Goal: Check status

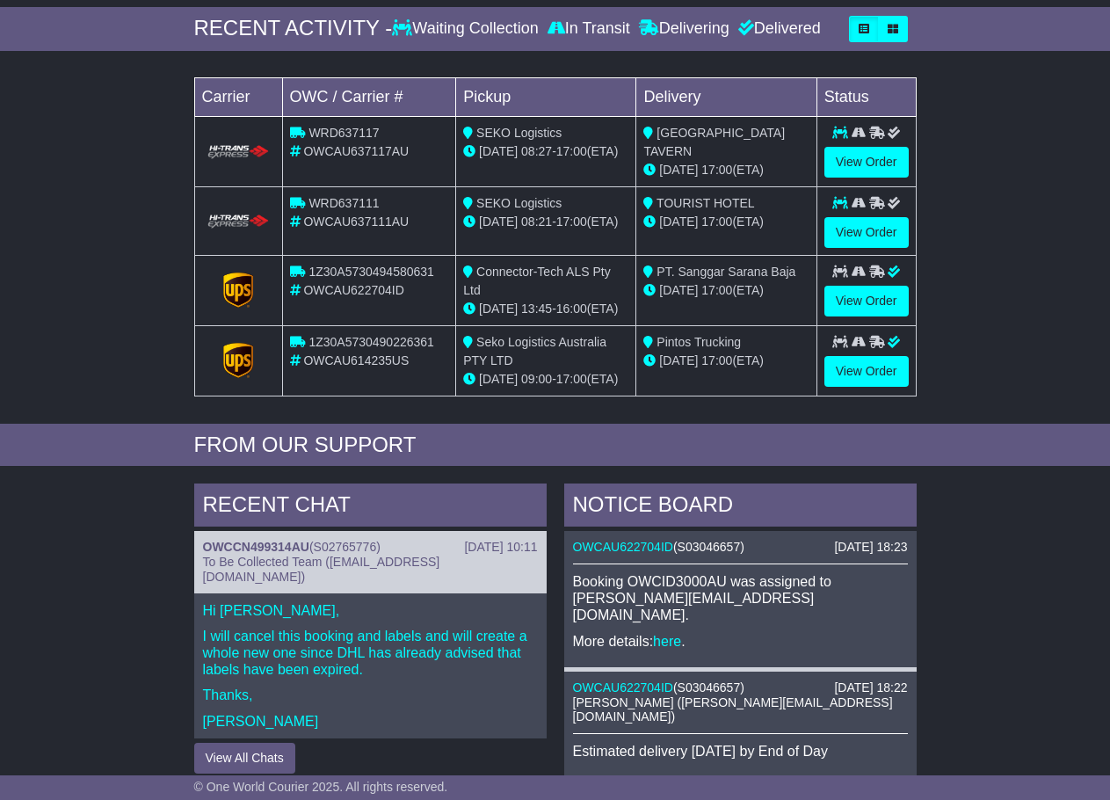
scroll to position [242, 0]
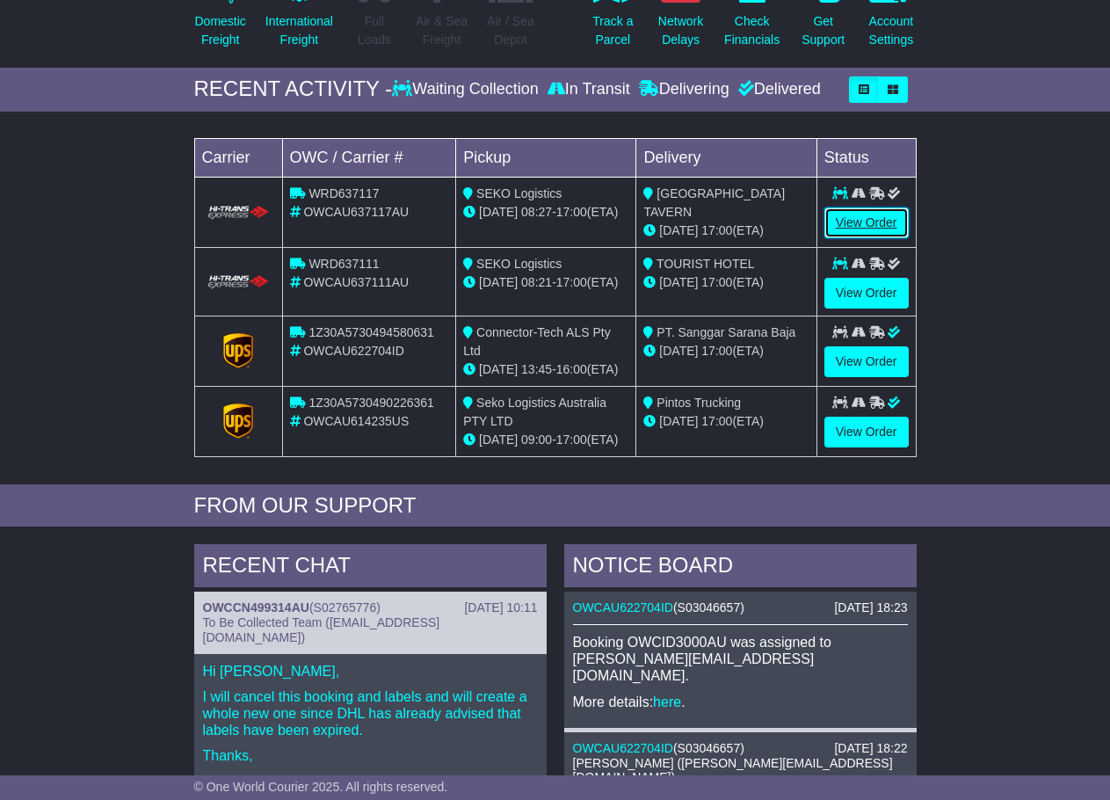
click at [889, 228] on link "View Order" at bounding box center [866, 222] width 84 height 31
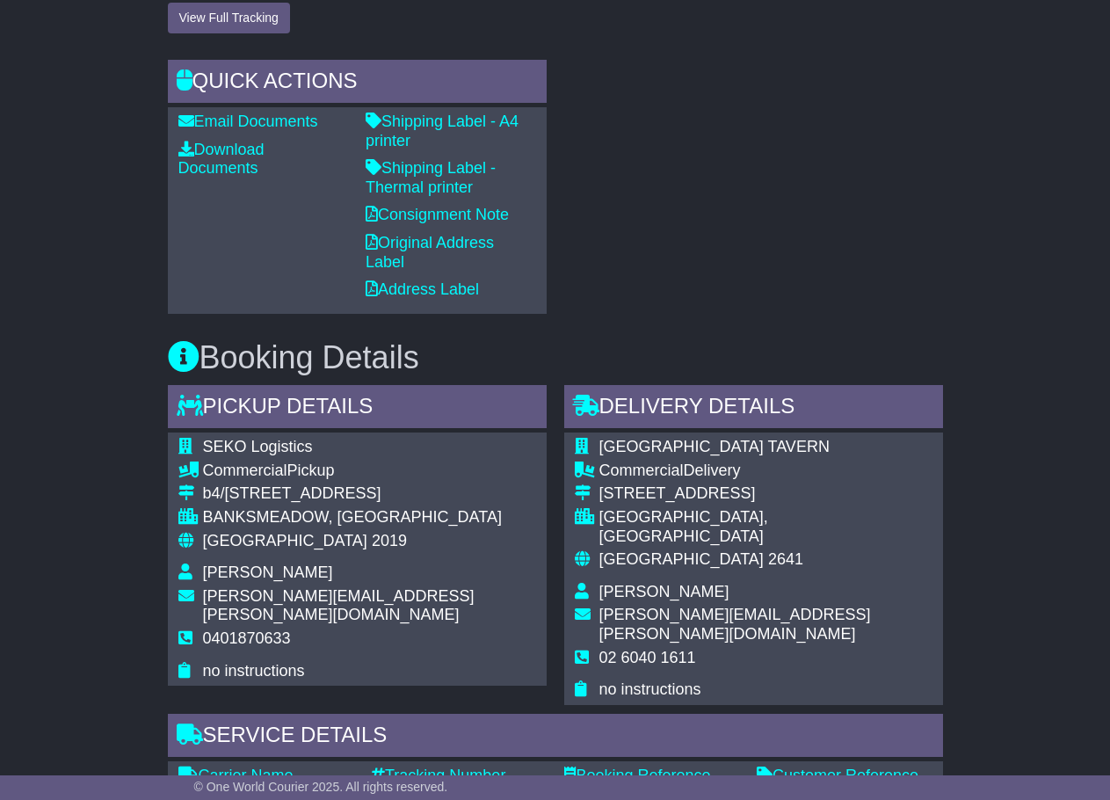
scroll to position [879, 0]
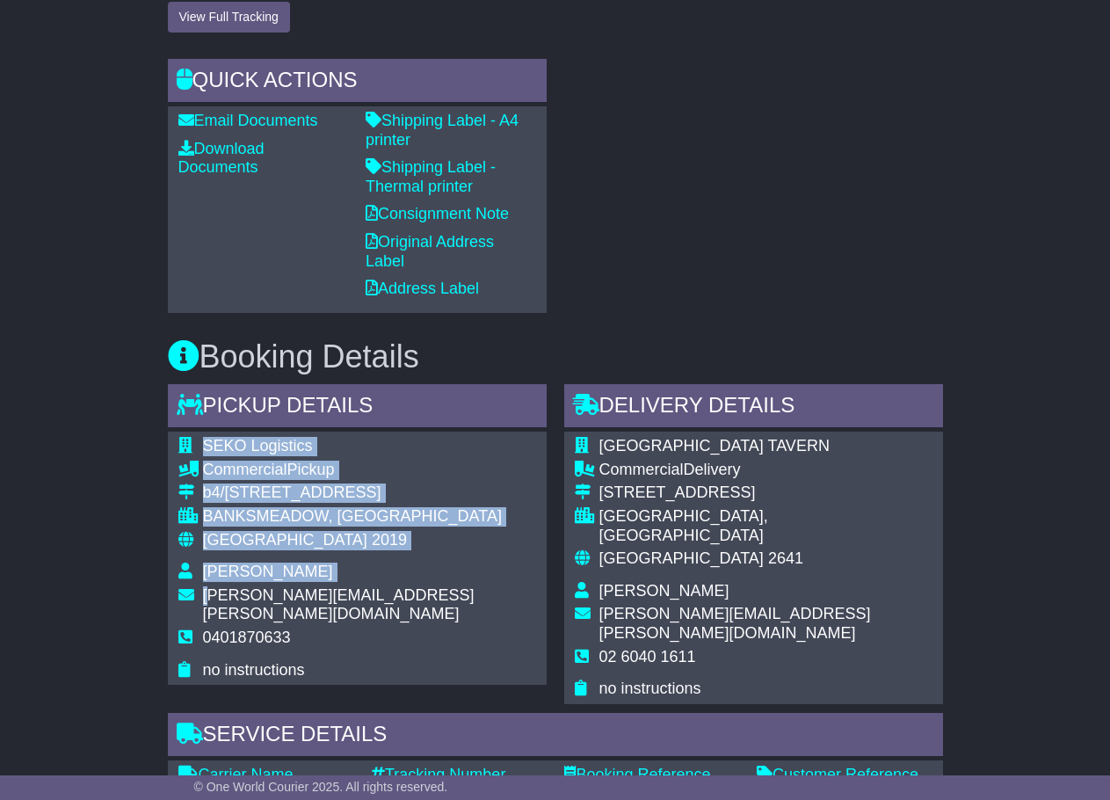
drag, startPoint x: 392, startPoint y: 584, endPoint x: 204, endPoint y: 596, distance: 188.4
click at [204, 596] on div "SEKO Logistics Commercial Pickup b4/9 Coal Pier Road BANKSMEADOW, NSW Australia…" at bounding box center [357, 557] width 379 height 253
click at [429, 499] on div "SEKO Logistics Commercial Pickup b4/9 Coal Pier Road BANKSMEADOW, NSW Australia…" at bounding box center [357, 557] width 379 height 253
drag, startPoint x: 436, startPoint y: 596, endPoint x: 211, endPoint y: 592, distance: 225.0
click at [211, 590] on div "SEKO Logistics Commercial Pickup b4/9 Coal Pier Road BANKSMEADOW, NSW Australia…" at bounding box center [357, 557] width 379 height 253
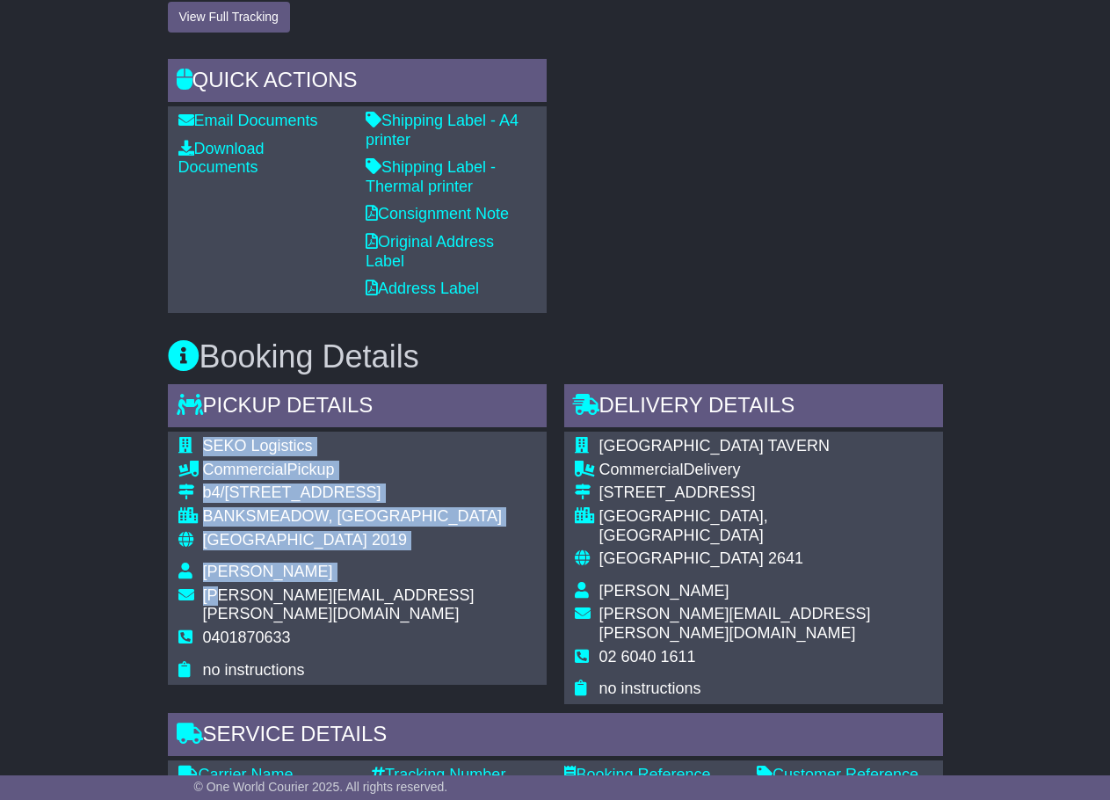
click at [328, 590] on span "jason.kidd@sekologistics.com" at bounding box center [339, 604] width 272 height 37
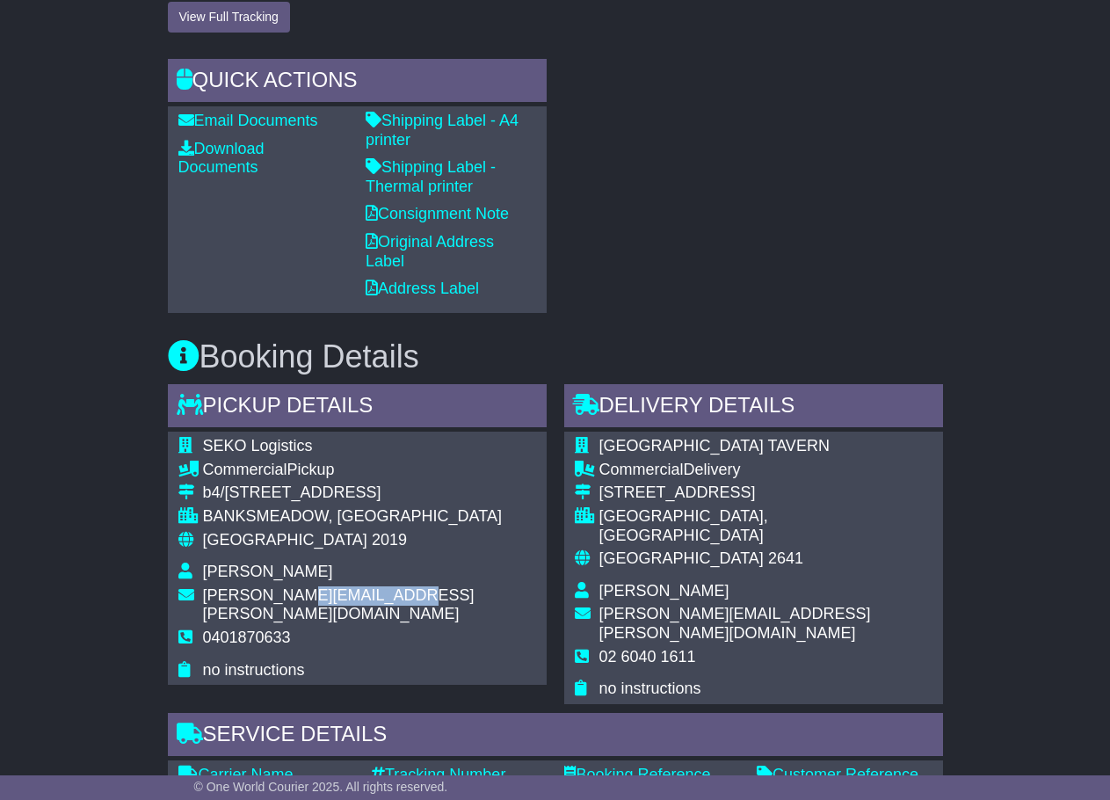
click at [328, 590] on span "jason.kidd@sekologistics.com" at bounding box center [339, 604] width 272 height 37
click at [376, 583] on td "Jason Kidd" at bounding box center [369, 574] width 333 height 24
click at [373, 592] on span "jason.kidd@sekologistics.com" at bounding box center [339, 604] width 272 height 37
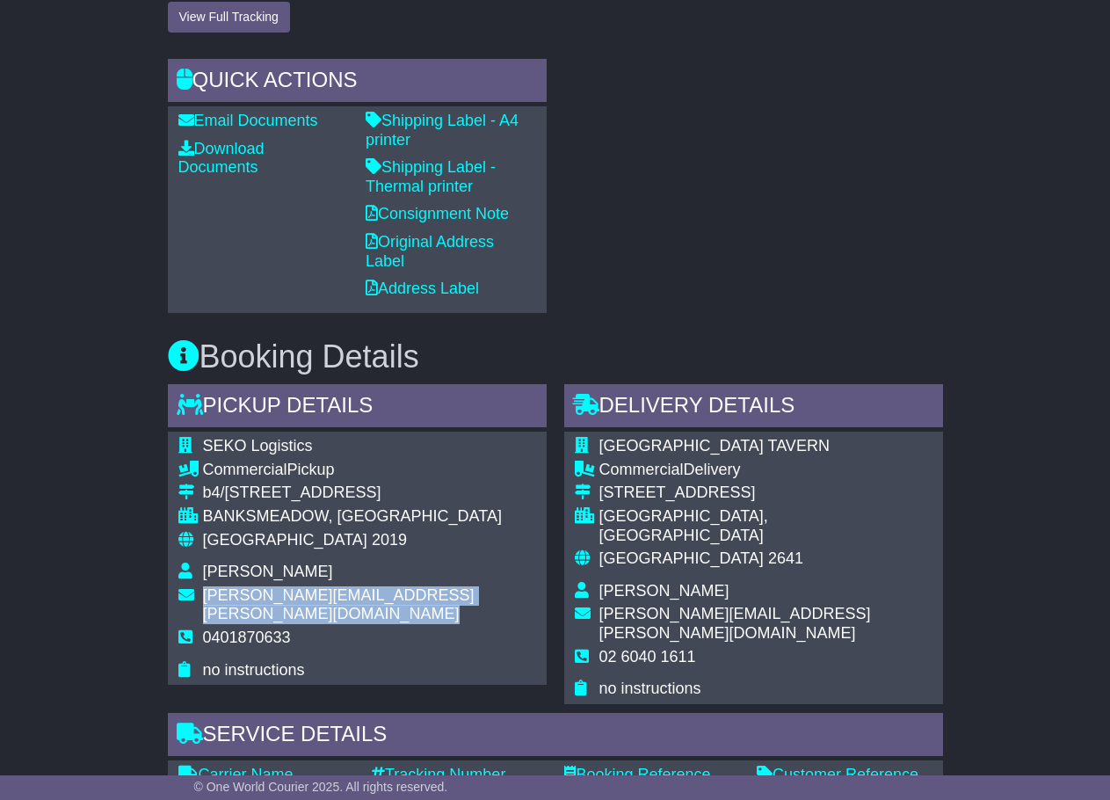
click at [373, 592] on span "jason.kidd@sekologistics.com" at bounding box center [339, 604] width 272 height 37
copy tbody "jason.kidd@sekologistics.com"
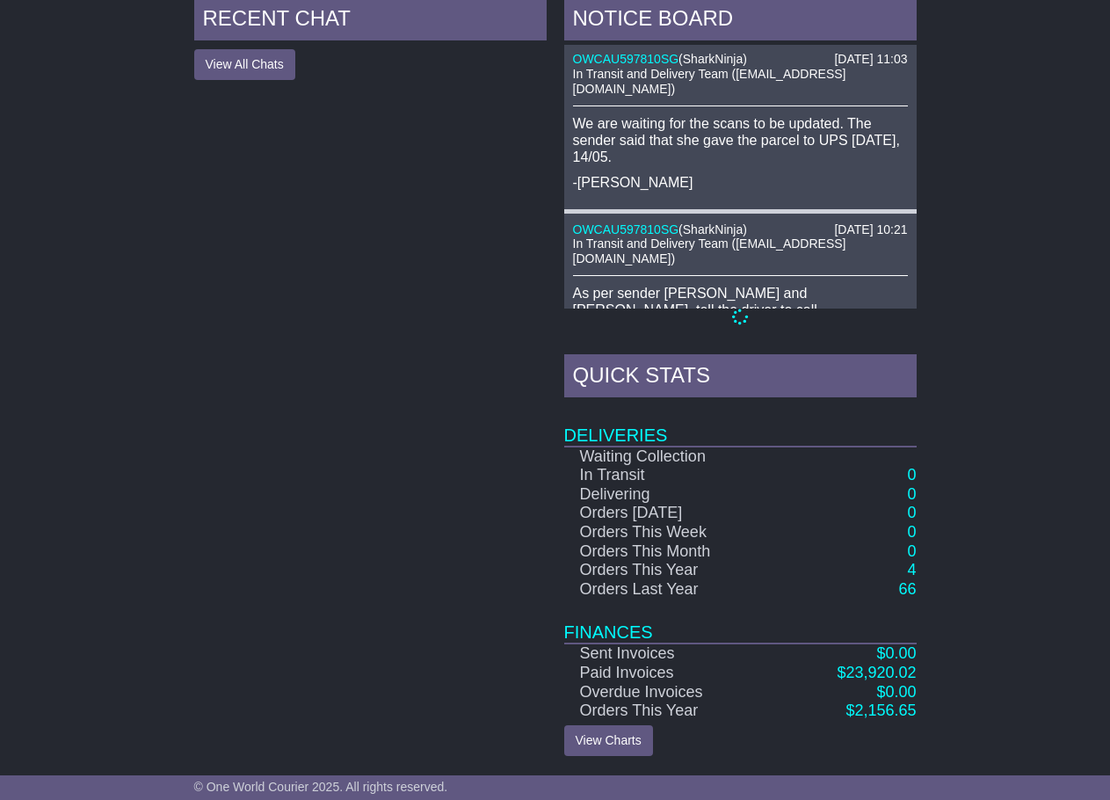
scroll to position [767, 0]
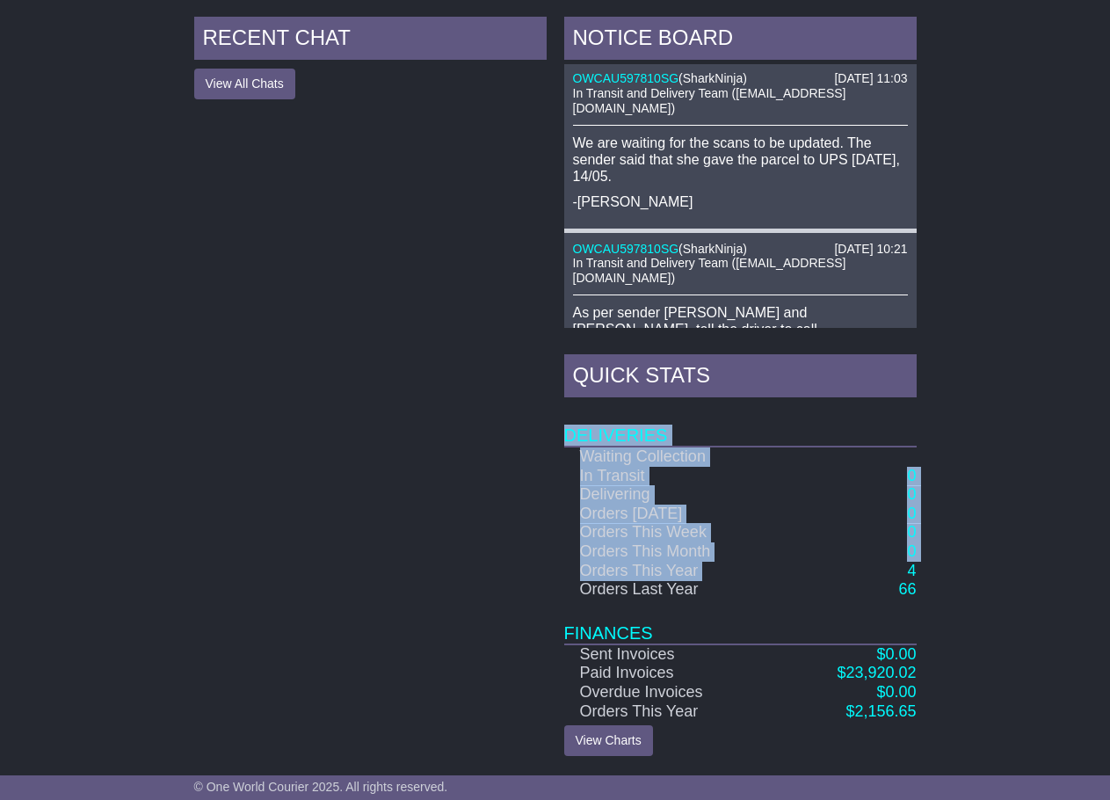
drag, startPoint x: 923, startPoint y: 576, endPoint x: 833, endPoint y: 567, distance: 90.1
click at [851, 568] on div "RECENT CHAT View All Chats Hide All Chats NOTICE BOARD 22 May 2025 14:13 OWCAU5…" at bounding box center [555, 386] width 1110 height 757
click at [827, 567] on td "4" at bounding box center [847, 570] width 139 height 19
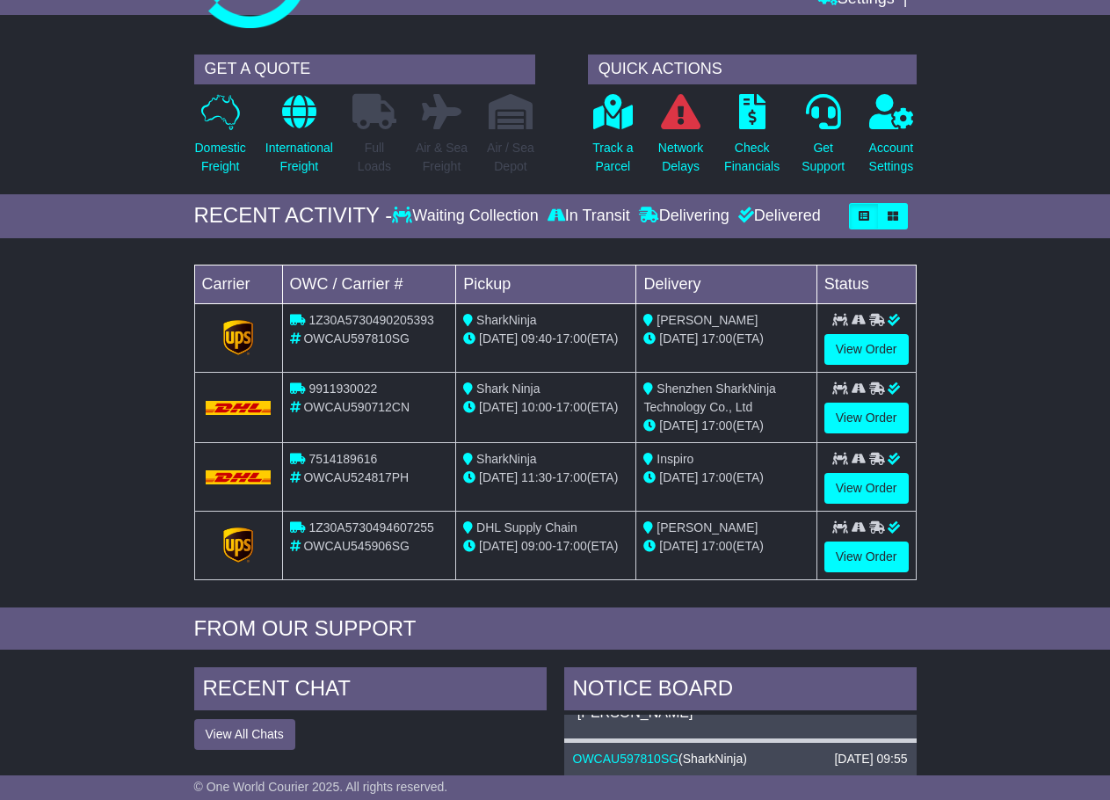
scroll to position [64, 0]
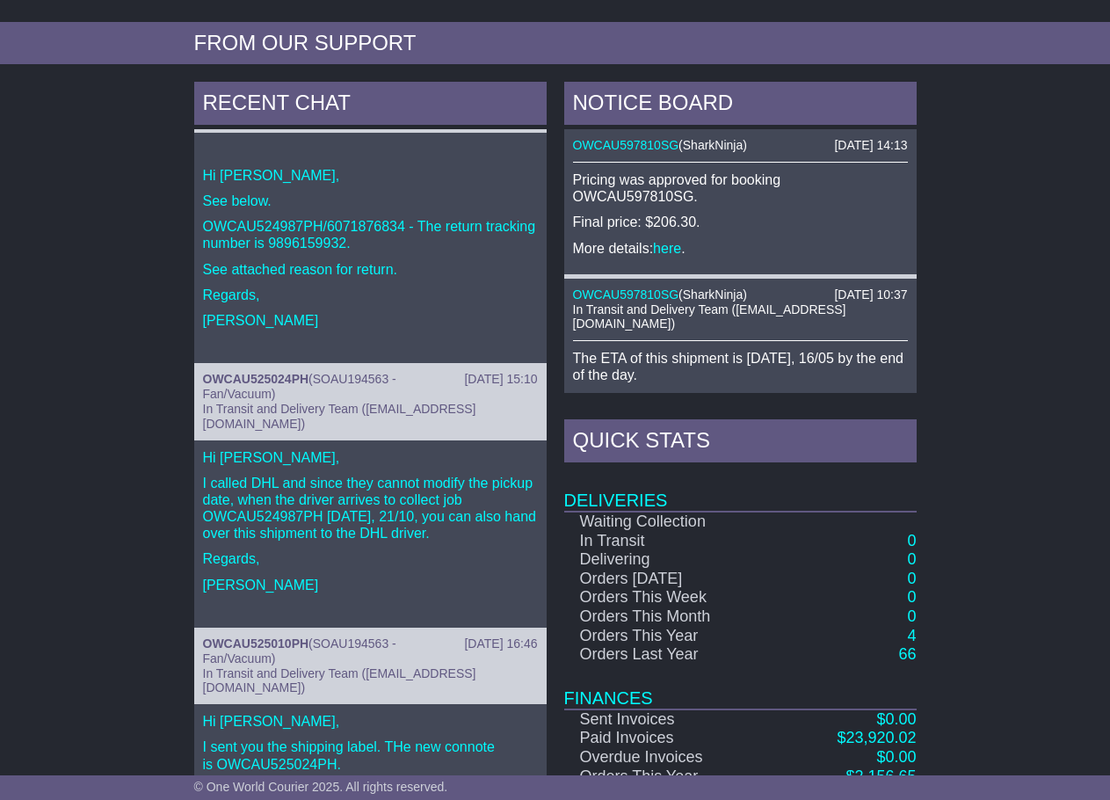
scroll to position [705, 0]
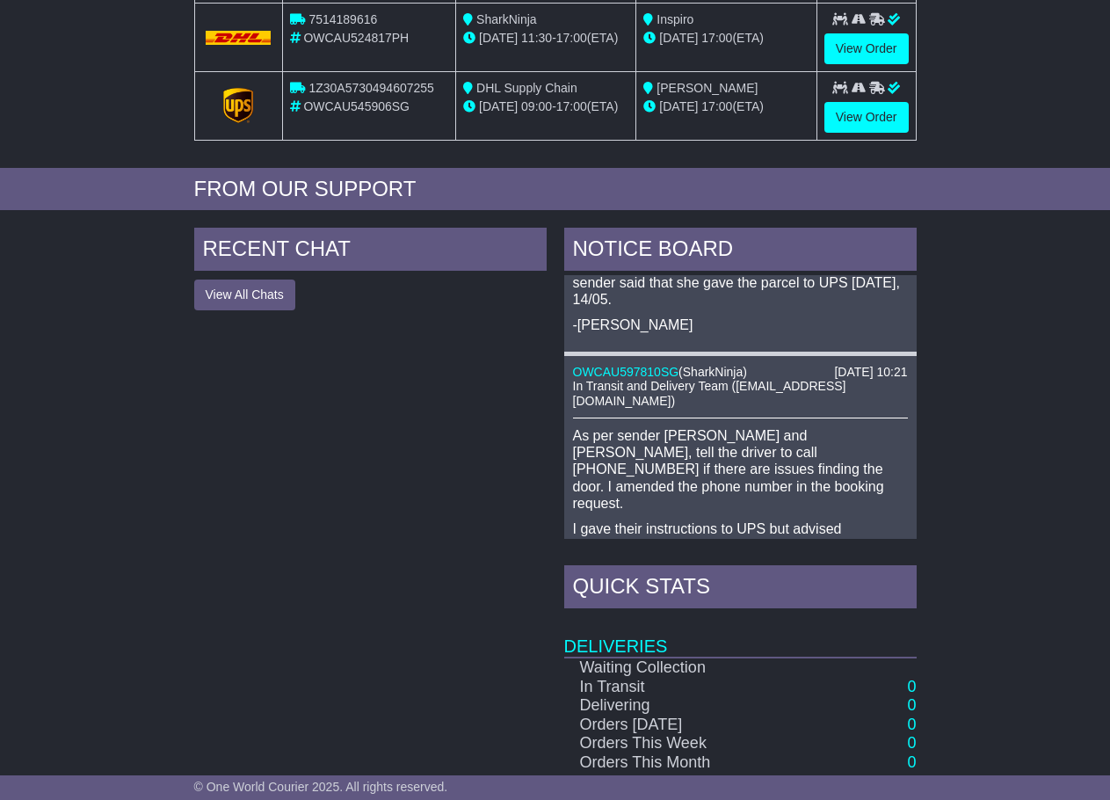
scroll to position [155, 0]
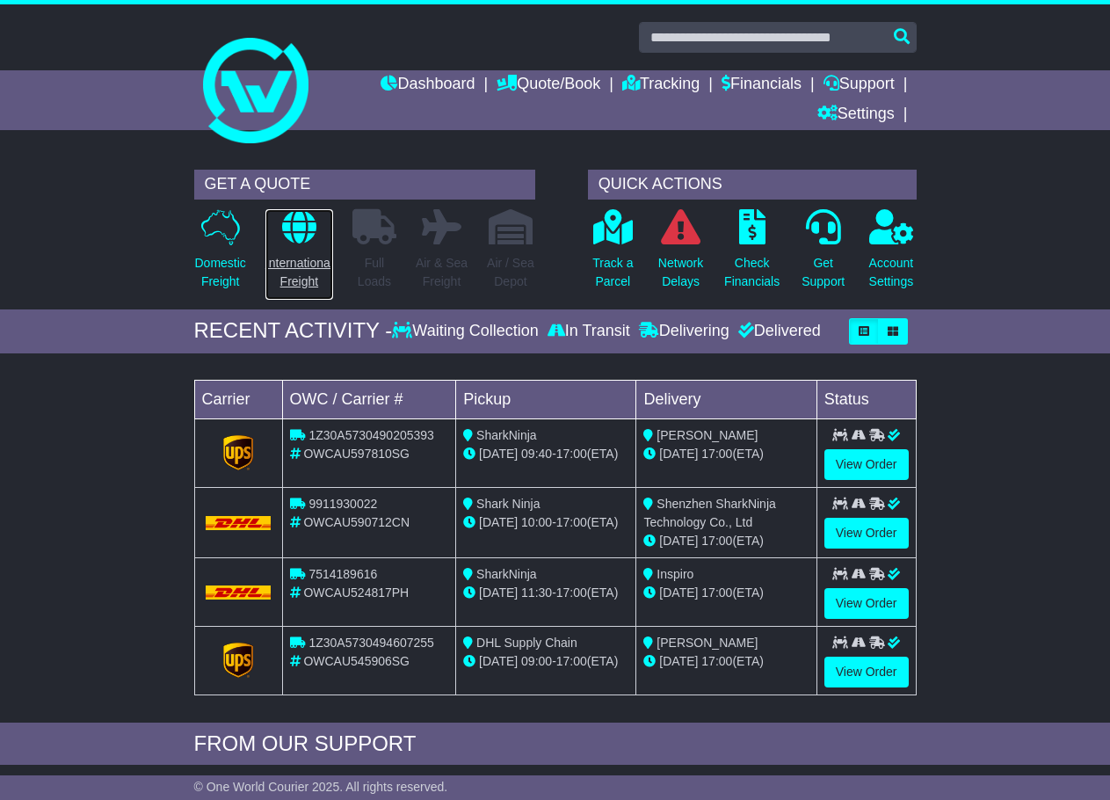
click at [306, 223] on icon at bounding box center [299, 226] width 34 height 35
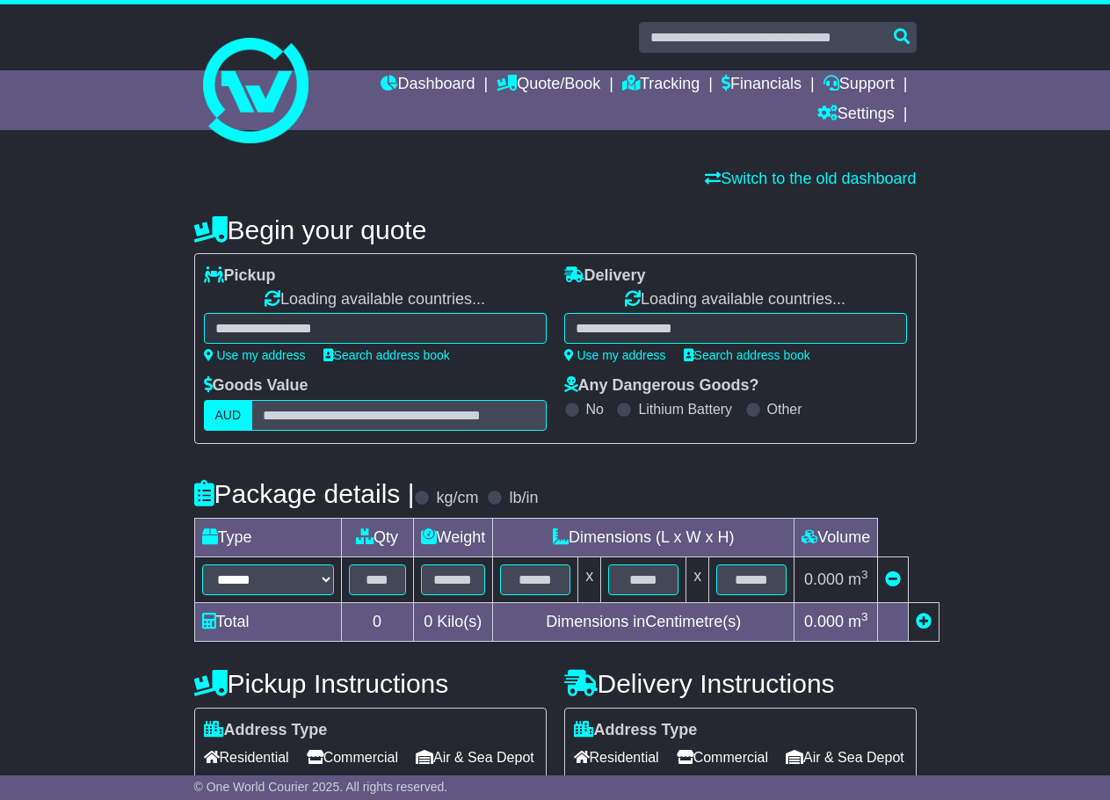
select select "**"
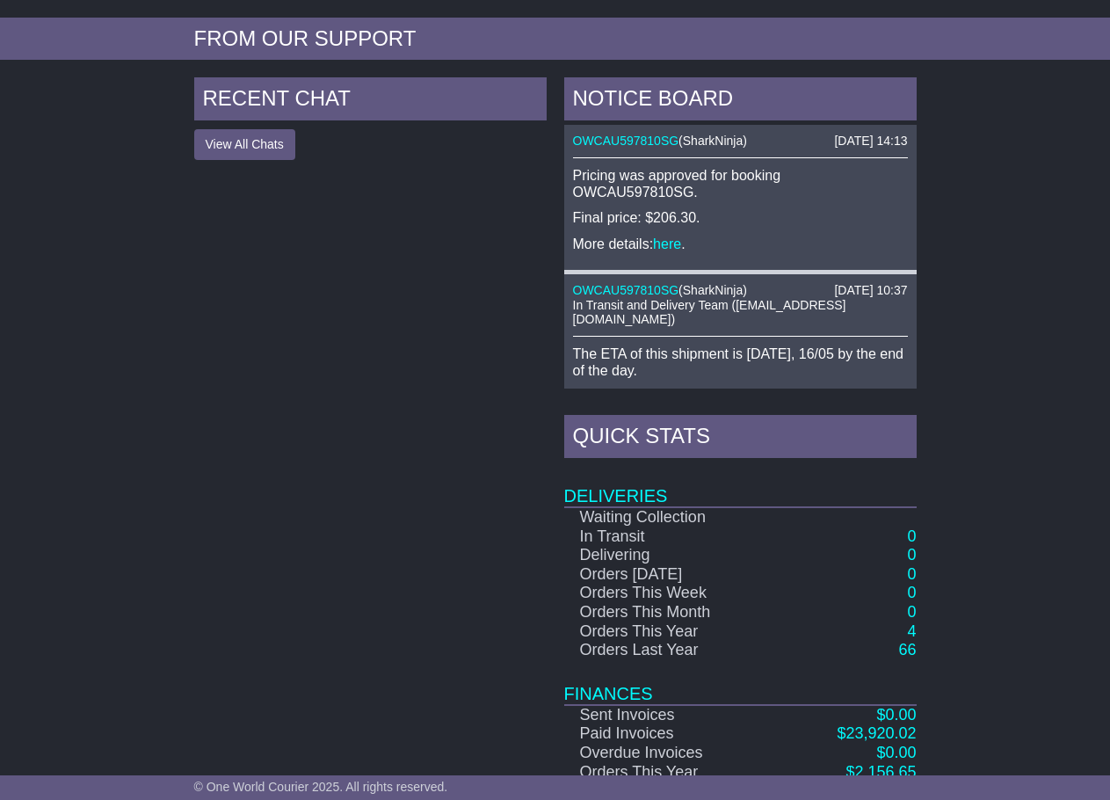
scroll to position [705, 0]
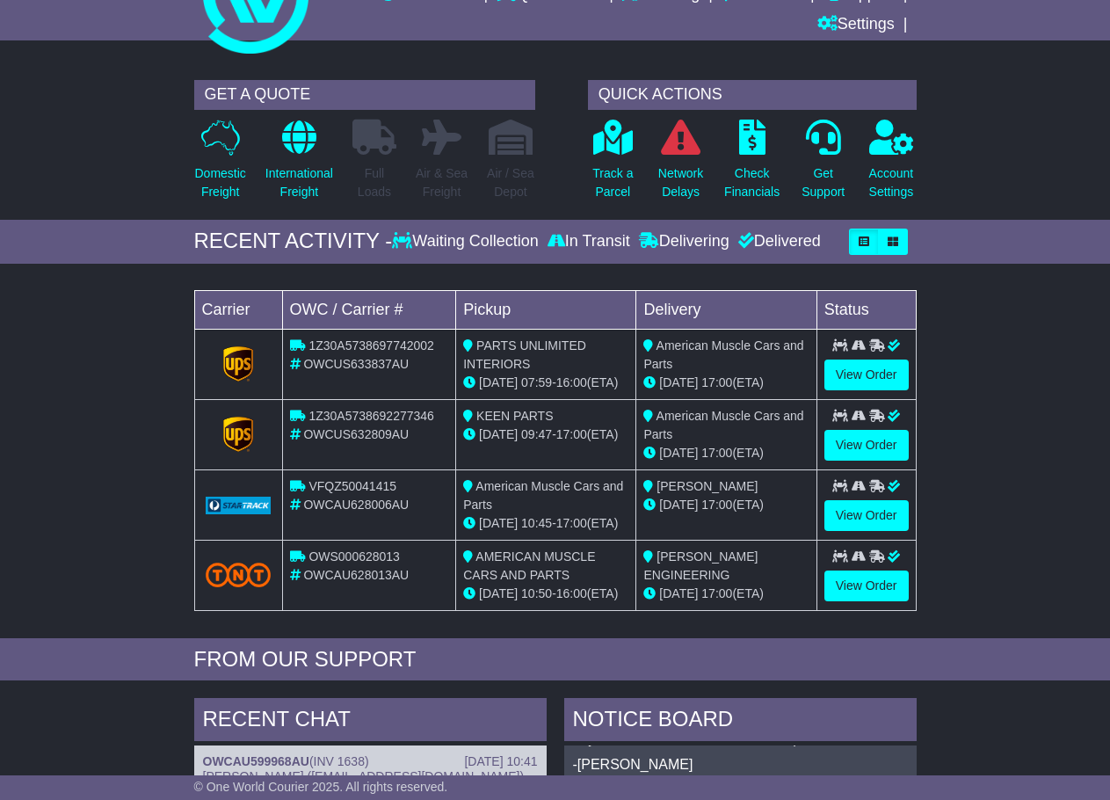
scroll to position [88, 0]
